Goal: Information Seeking & Learning: Check status

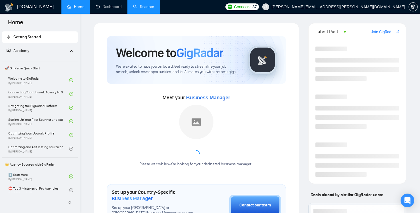
click at [149, 9] on link "Scanner" at bounding box center [143, 6] width 21 height 5
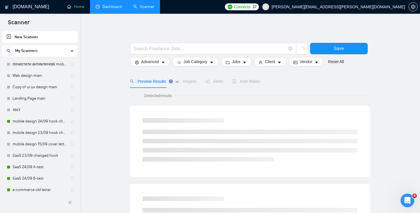
click at [117, 4] on link "Dashboard" at bounding box center [109, 6] width 26 height 5
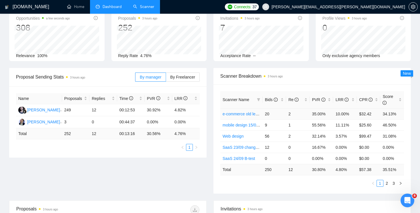
scroll to position [55, 0]
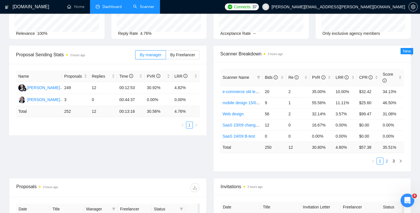
click at [388, 160] on link "2" at bounding box center [387, 161] width 6 height 6
click at [395, 161] on link "3" at bounding box center [393, 161] width 6 height 6
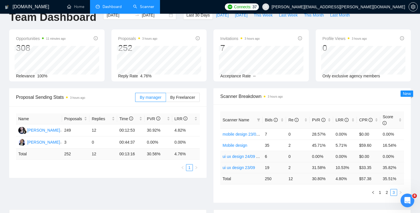
scroll to position [0, 0]
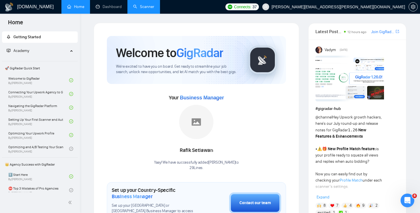
click at [147, 9] on link "Scanner" at bounding box center [143, 6] width 21 height 5
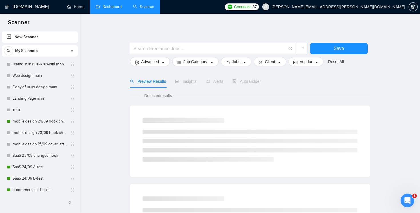
click at [109, 5] on link "Dashboard" at bounding box center [109, 6] width 26 height 5
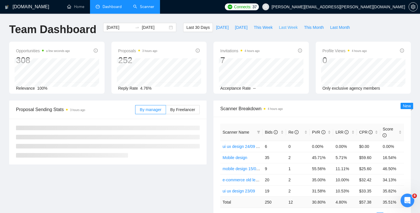
click at [291, 24] on span "Last Week" at bounding box center [288, 27] width 19 height 6
type input "[DATE]"
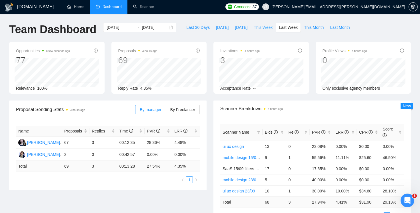
click at [263, 27] on span "This Week" at bounding box center [263, 27] width 19 height 6
type input "[DATE]"
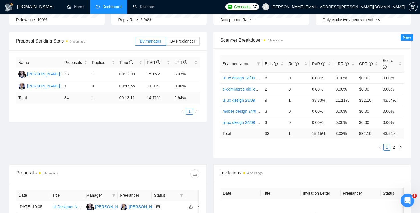
scroll to position [85, 0]
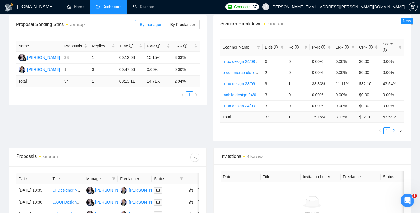
click at [393, 131] on link "2" at bounding box center [393, 131] width 6 height 6
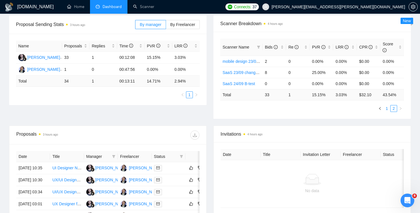
click at [387, 108] on link "1" at bounding box center [387, 108] width 6 height 6
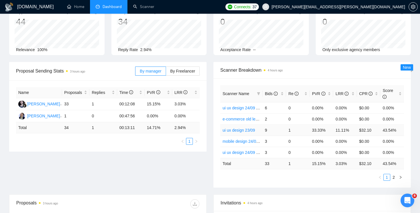
scroll to position [0, 0]
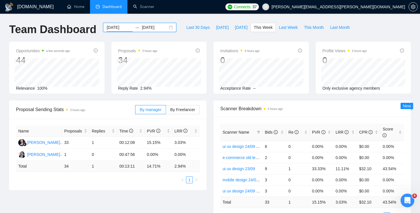
click at [116, 28] on input "[DATE]" at bounding box center [120, 27] width 26 height 6
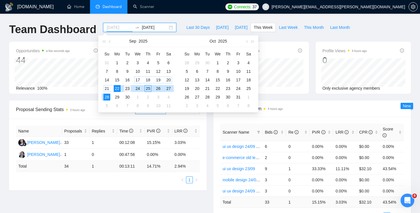
type input "[DATE]"
click at [126, 87] on div "23" at bounding box center [127, 88] width 7 height 7
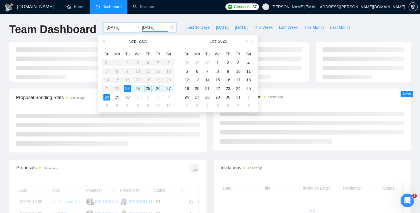
type input "[DATE]"
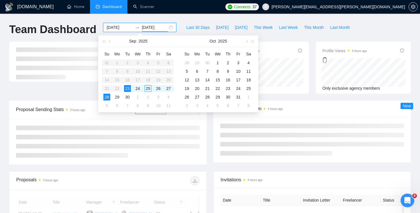
click at [208, 11] on ul "Home Dashboard Scanner" at bounding box center [140, 7] width 163 height 14
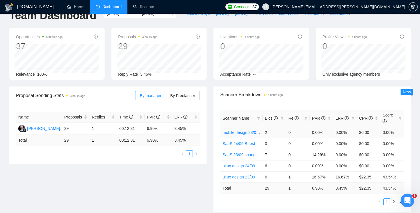
scroll to position [73, 0]
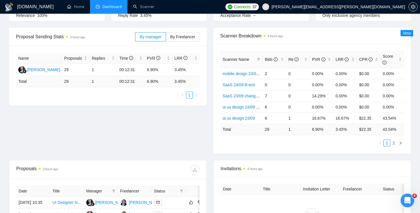
click at [393, 143] on link "2" at bounding box center [393, 143] width 6 height 6
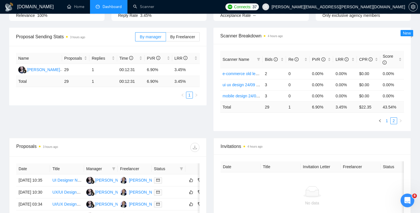
click at [384, 121] on link "1" at bounding box center [387, 121] width 6 height 6
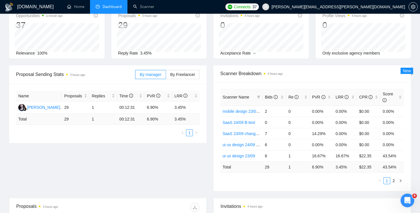
scroll to position [0, 0]
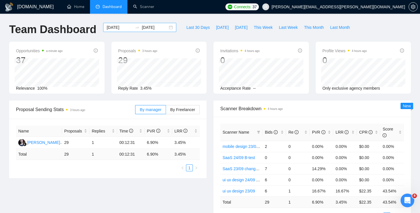
click at [118, 28] on input "[DATE]" at bounding box center [120, 27] width 26 height 6
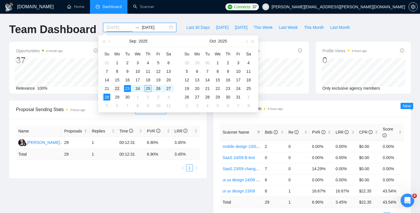
type input "[DATE]"
click at [118, 90] on div "22" at bounding box center [117, 88] width 7 height 7
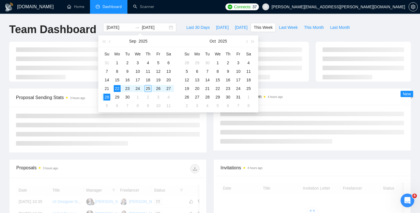
click at [303, 101] on div "Scanner Breakdown 4 hours ago" at bounding box center [312, 97] width 184 height 16
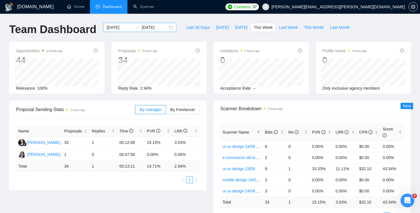
click at [144, 29] on input "[DATE]" at bounding box center [155, 27] width 26 height 6
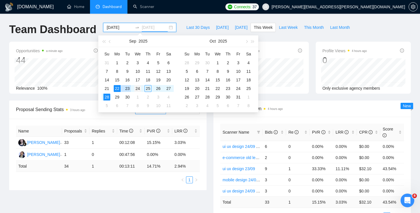
type input "[DATE]"
click at [135, 88] on div "24" at bounding box center [137, 88] width 7 height 7
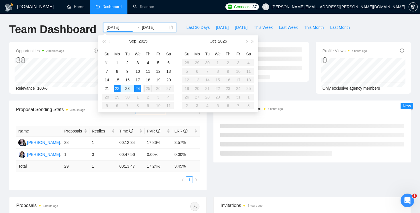
click at [334, 95] on div "Opportunities 2 minutes ago 38 Relevance 100% Profile Views 4 hours ago 0 Only …" at bounding box center [210, 71] width 408 height 59
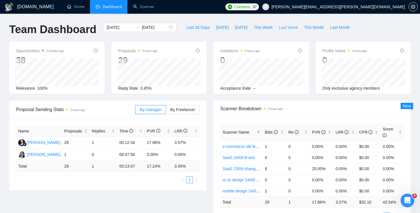
click at [287, 30] on span "Last Week" at bounding box center [288, 27] width 19 height 6
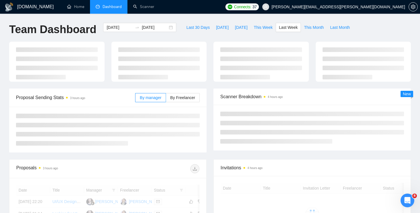
type input "[DATE]"
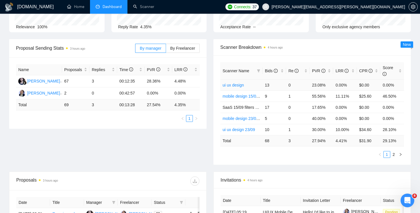
scroll to position [60, 0]
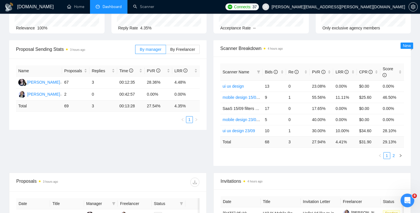
click at [392, 154] on link "2" at bounding box center [393, 156] width 6 height 6
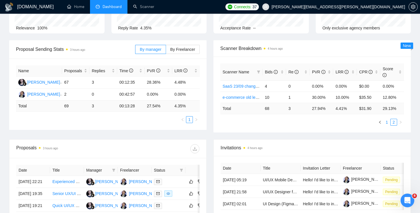
click at [388, 125] on link "1" at bounding box center [387, 122] width 6 height 6
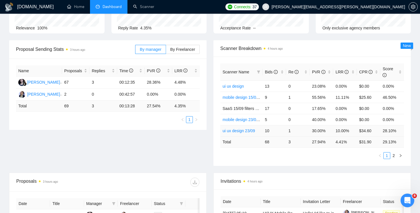
scroll to position [0, 0]
